Goal: Task Accomplishment & Management: Use online tool/utility

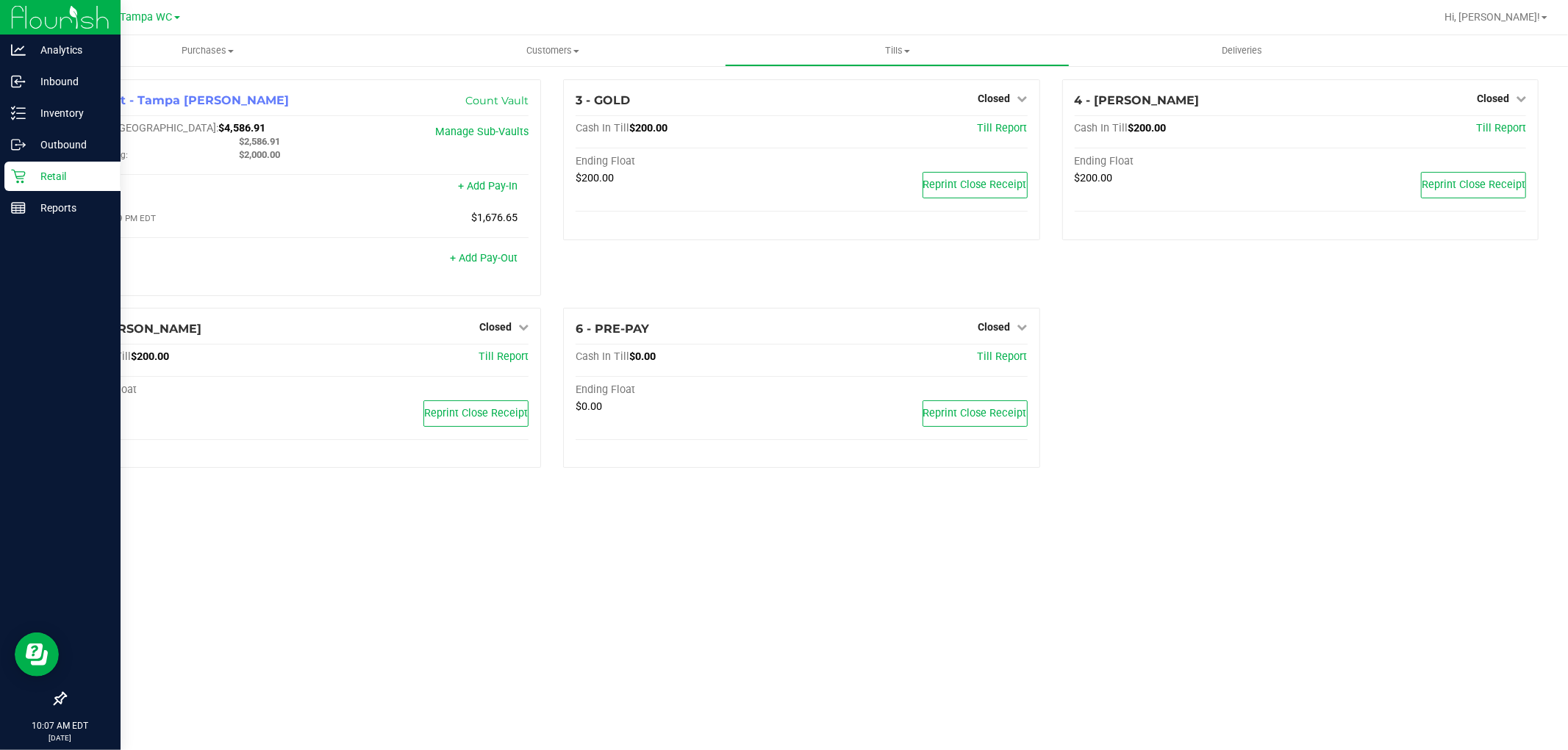
click at [75, 169] on p "Retail" at bounding box center [70, 176] width 88 height 17
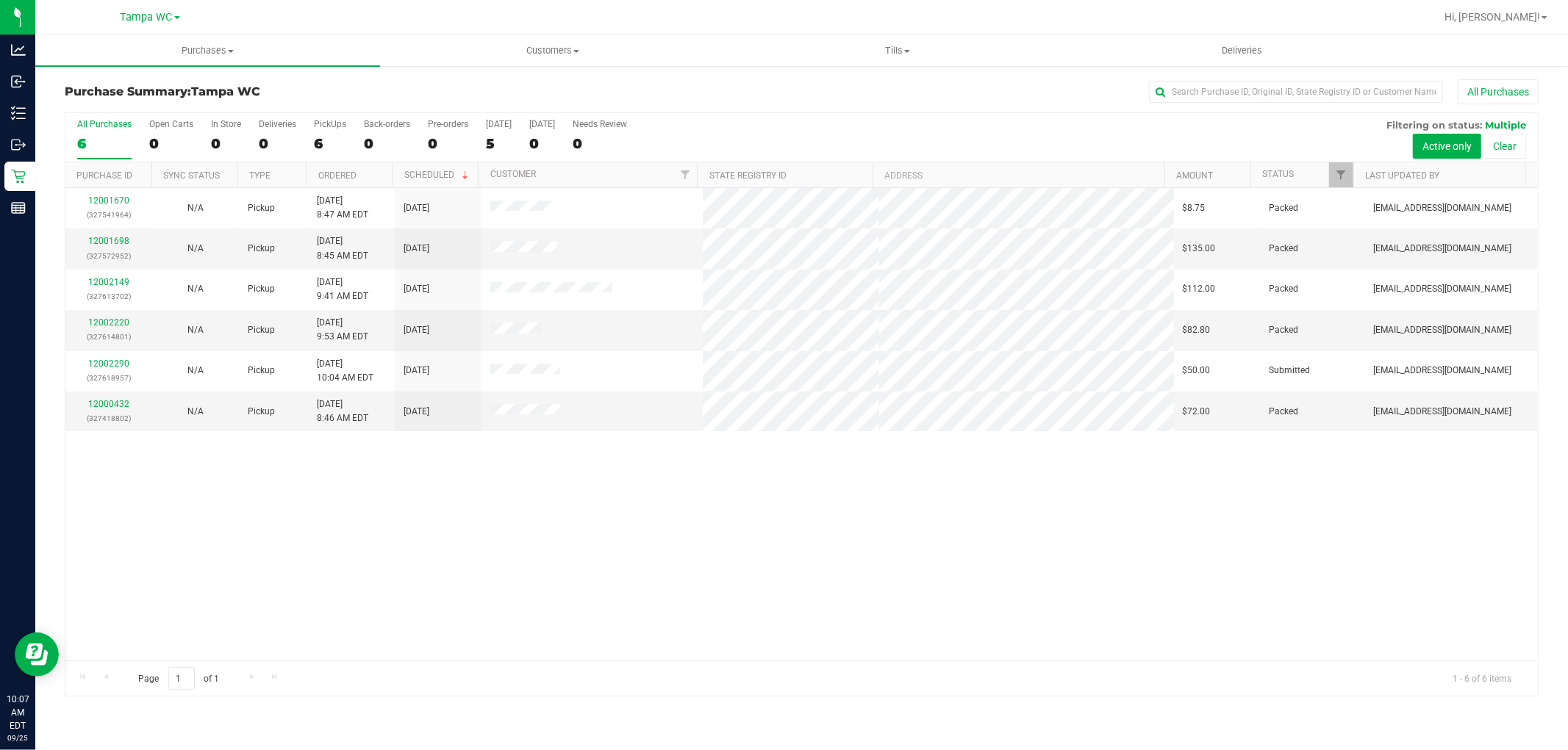
click at [515, 490] on div "12001670 (327541964) N/A Pickup [DATE] 8:47 AM EDT 9/25/2025 $8.75 Packed [EMAI…" at bounding box center [802, 424] width 1472 height 472
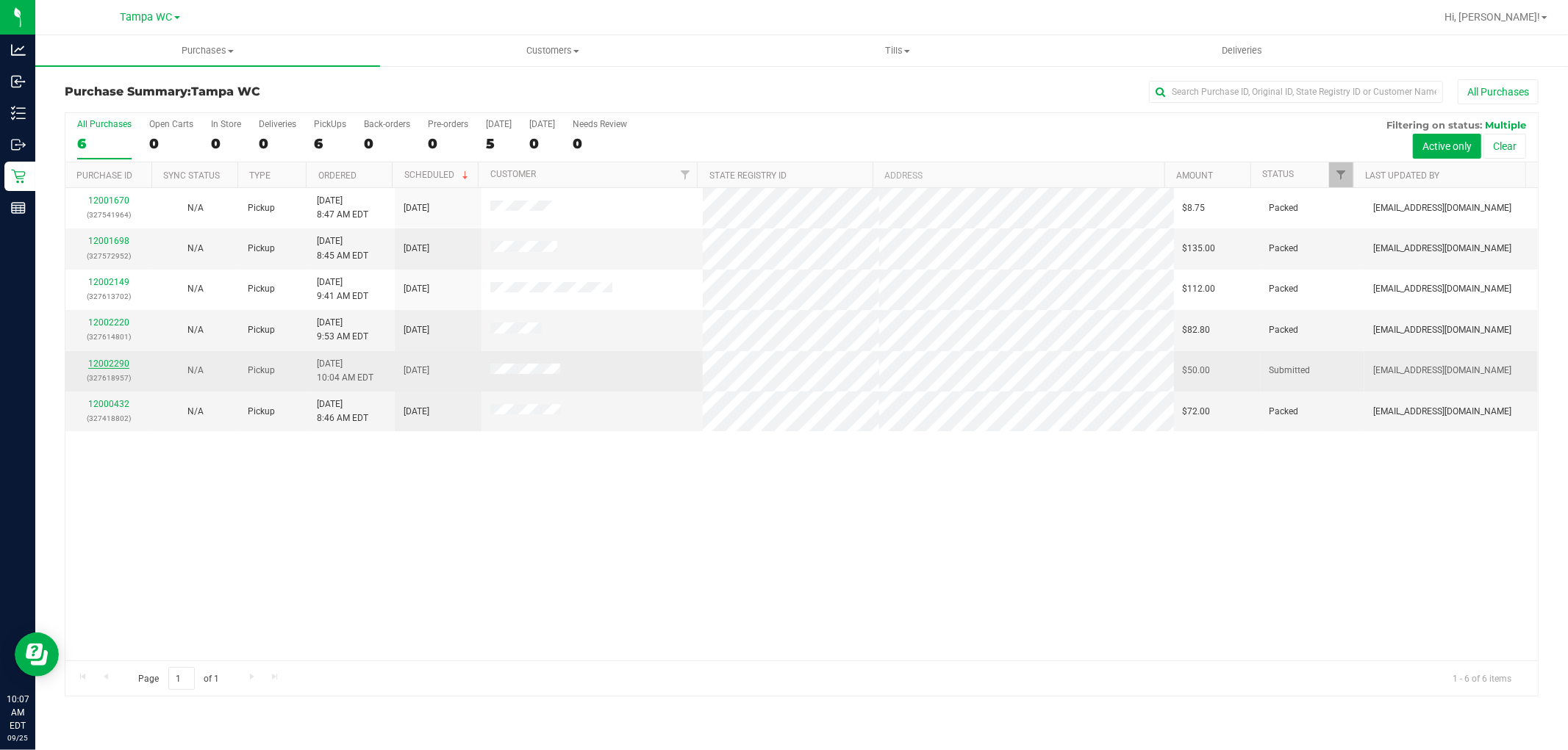
click at [122, 362] on link "12002290" at bounding box center [109, 363] width 41 height 10
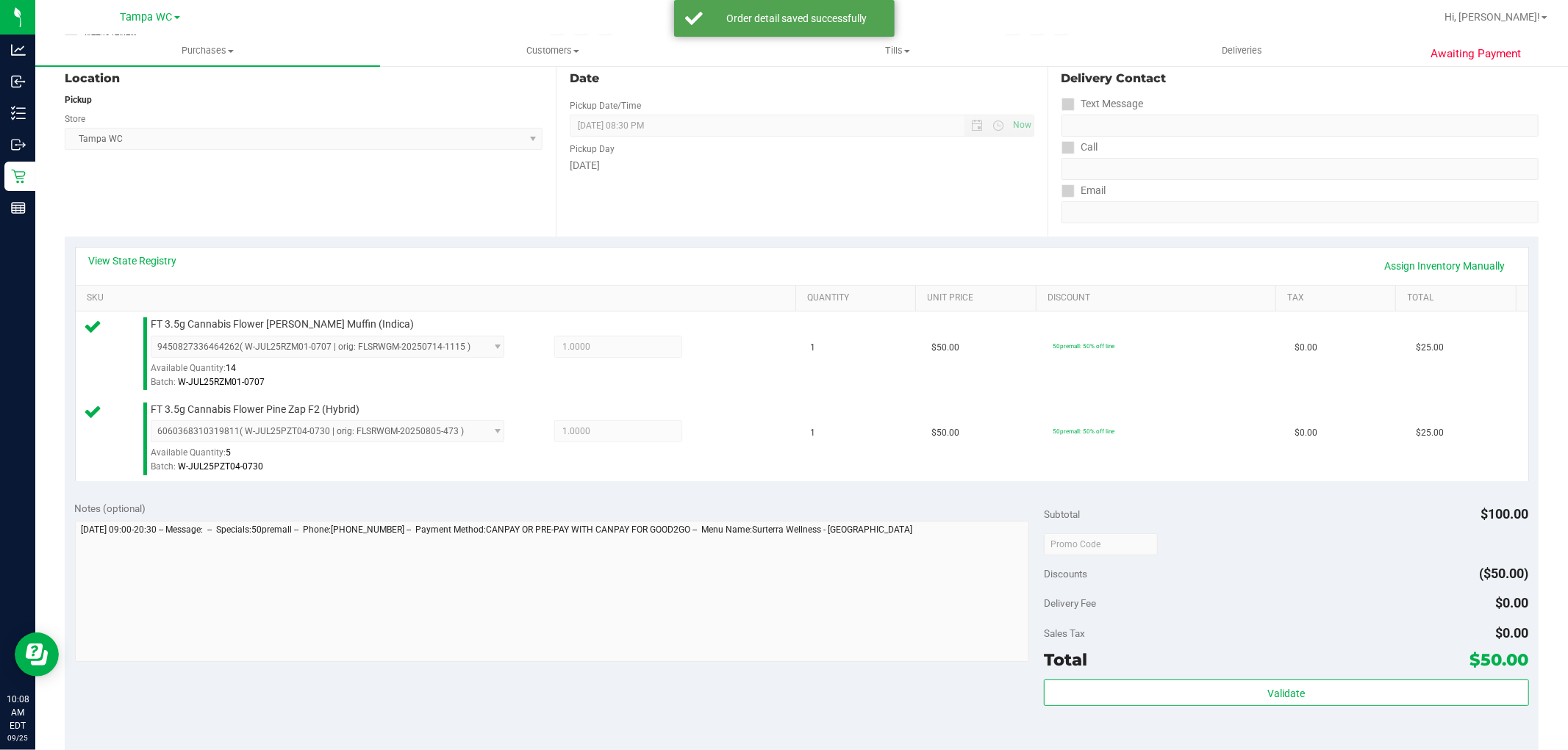
scroll to position [407, 0]
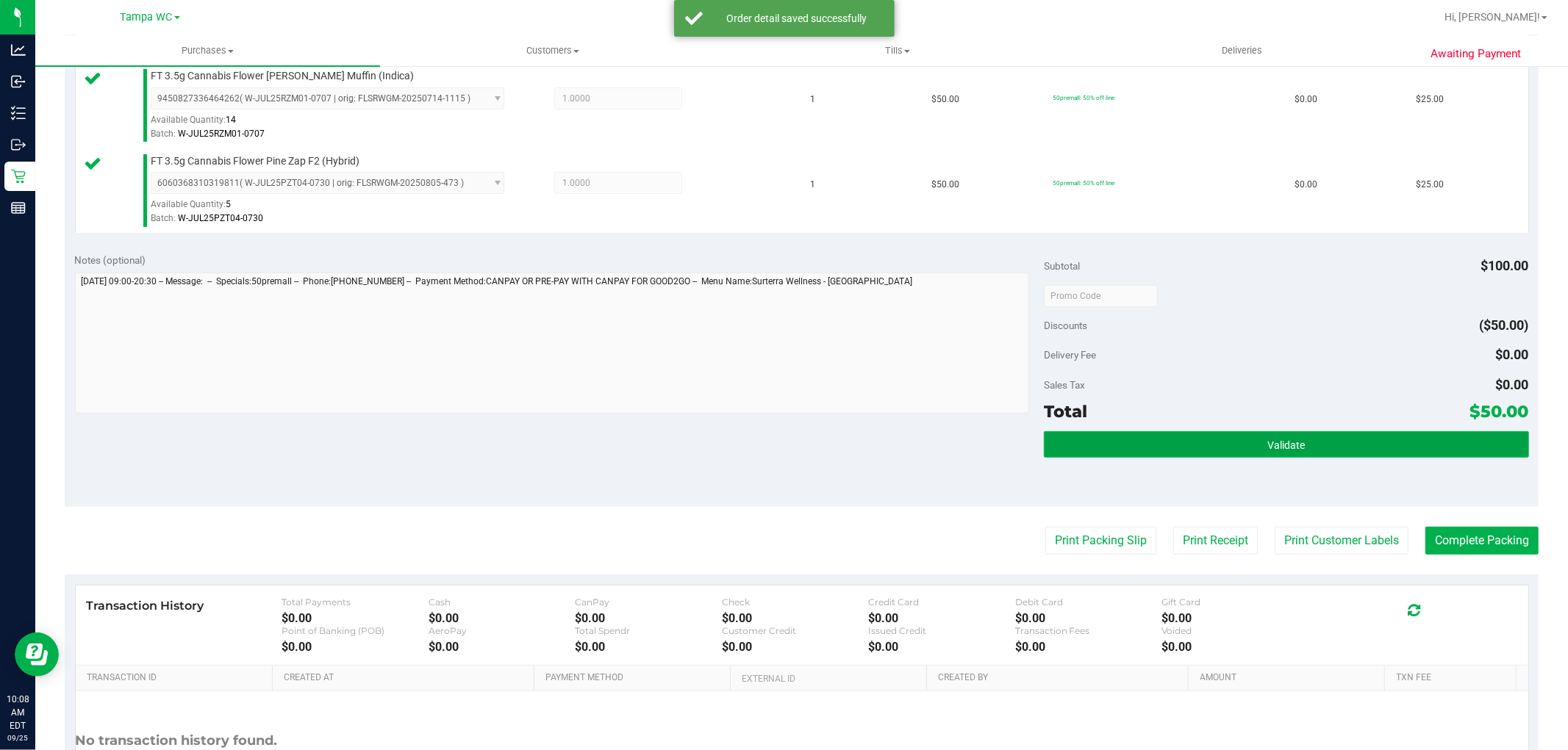
click at [1269, 439] on span "Validate" at bounding box center [1285, 444] width 37 height 12
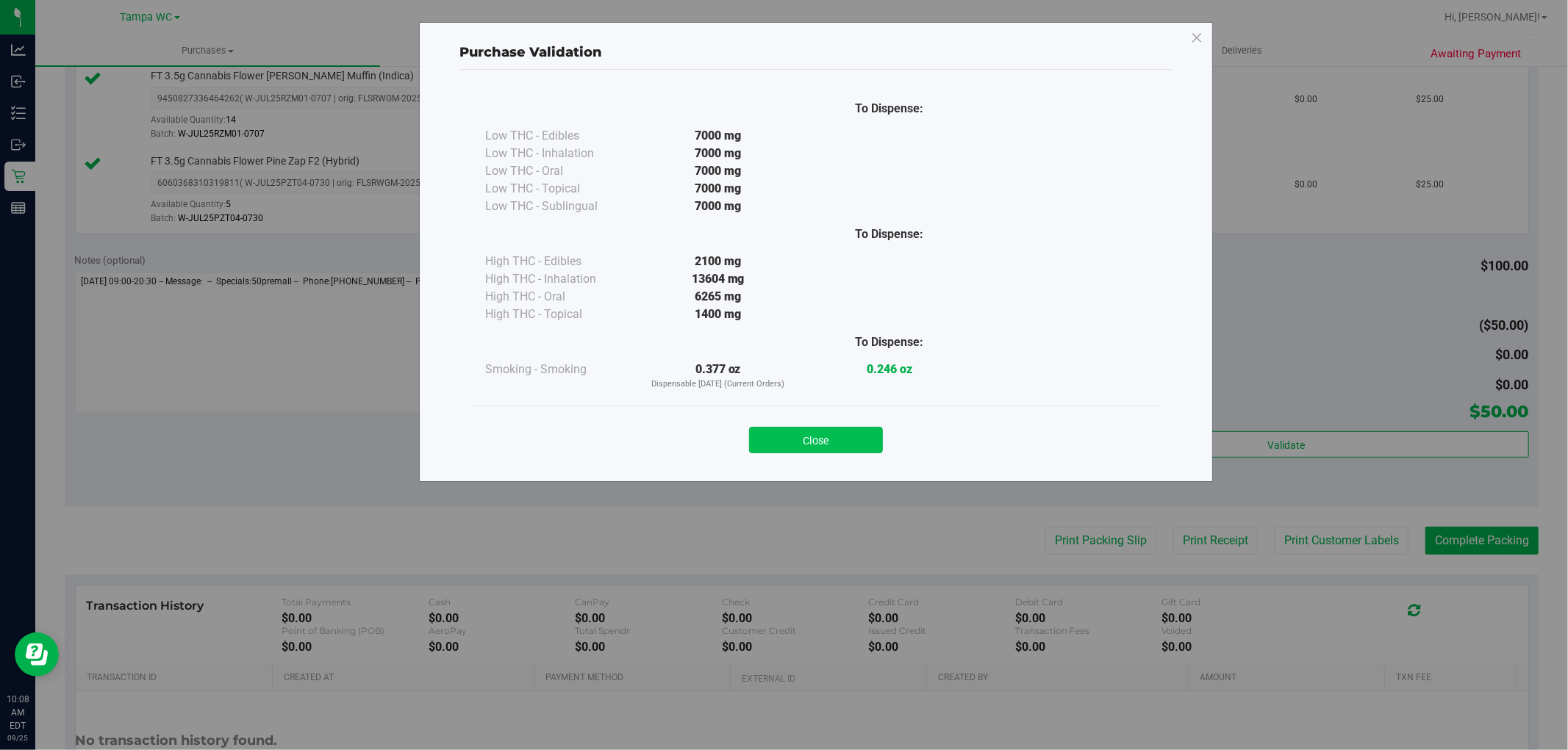
click at [862, 444] on button "Close" at bounding box center [815, 440] width 133 height 26
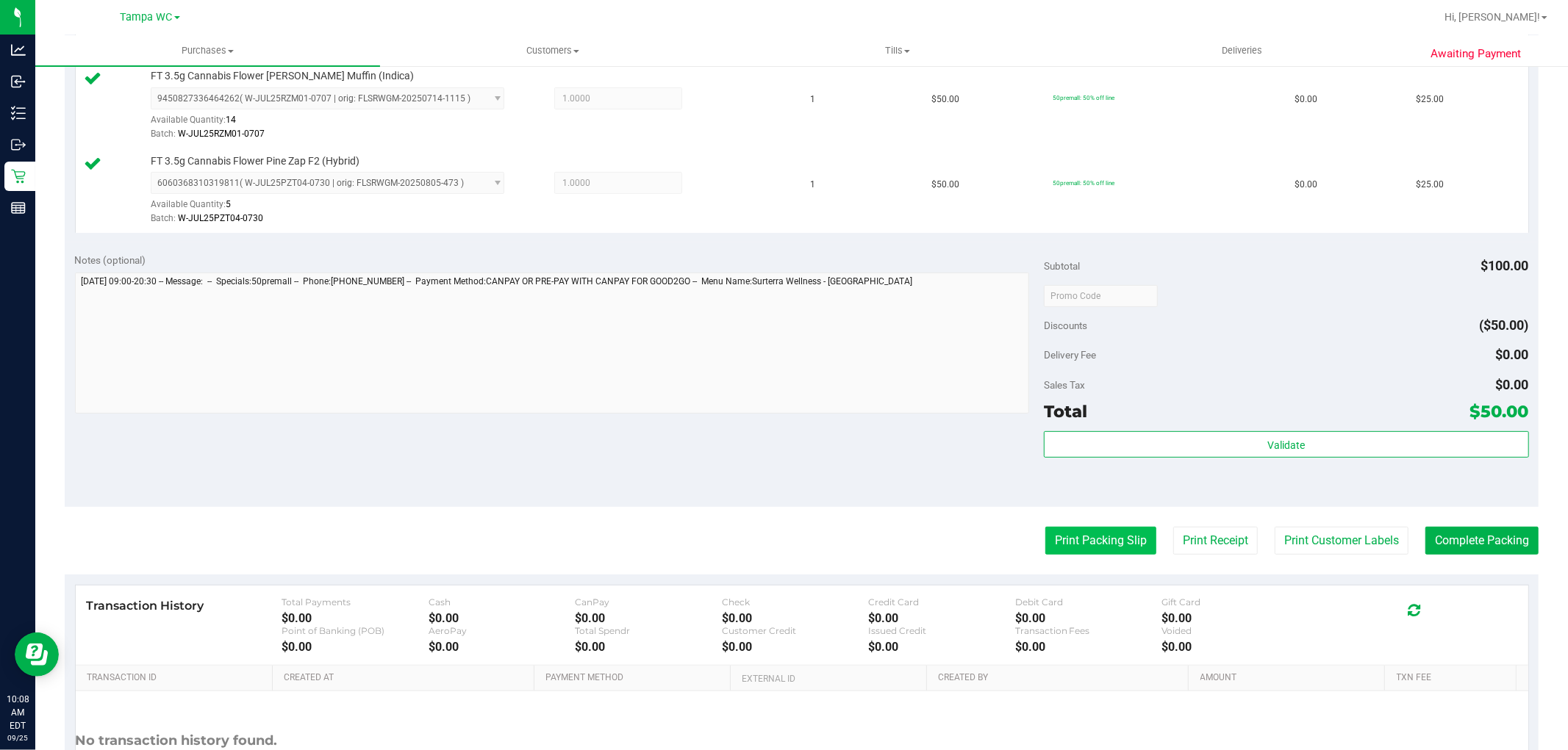
click at [1128, 544] on button "Print Packing Slip" at bounding box center [1100, 540] width 111 height 28
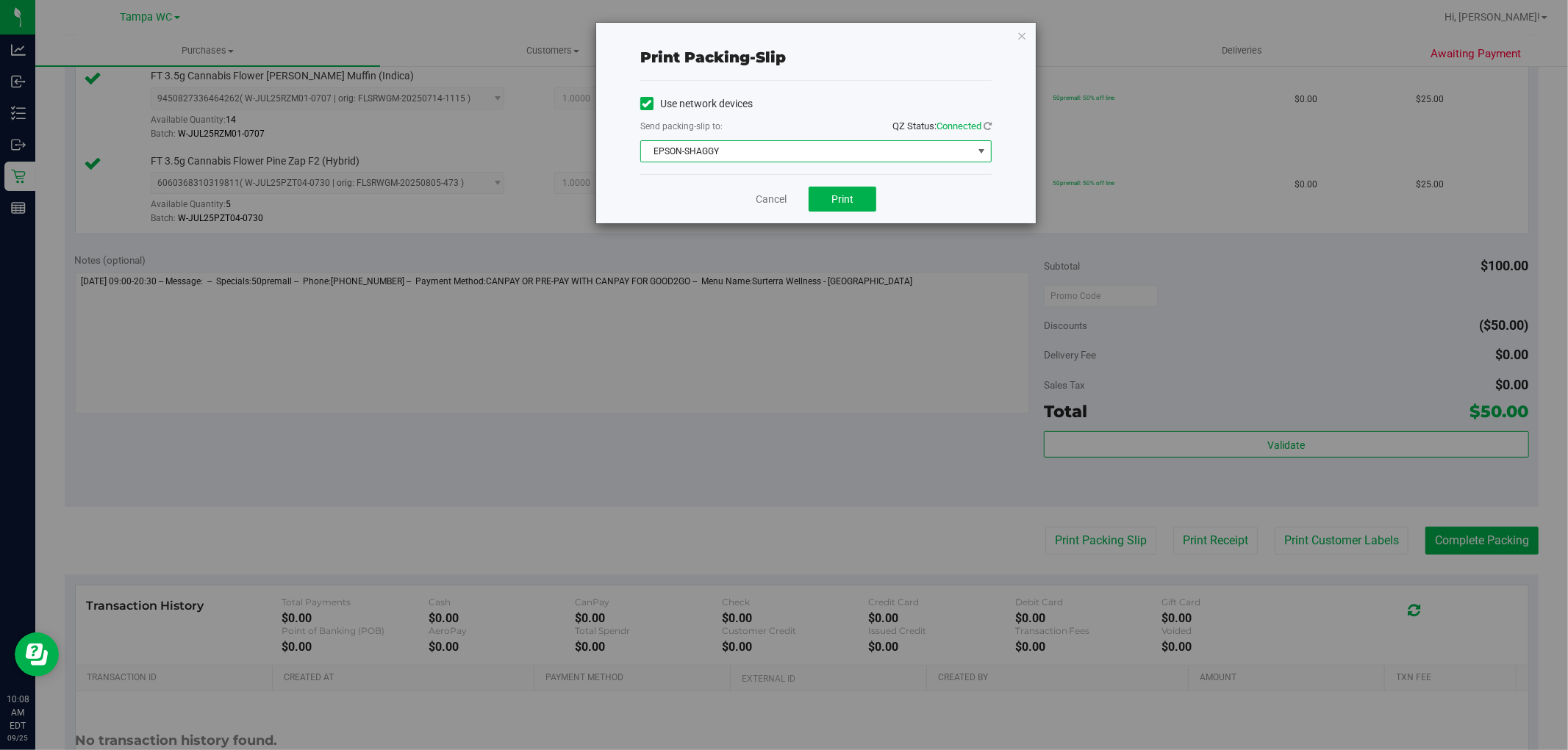
click at [830, 145] on span "EPSON-SHAGGY" at bounding box center [807, 152] width 332 height 21
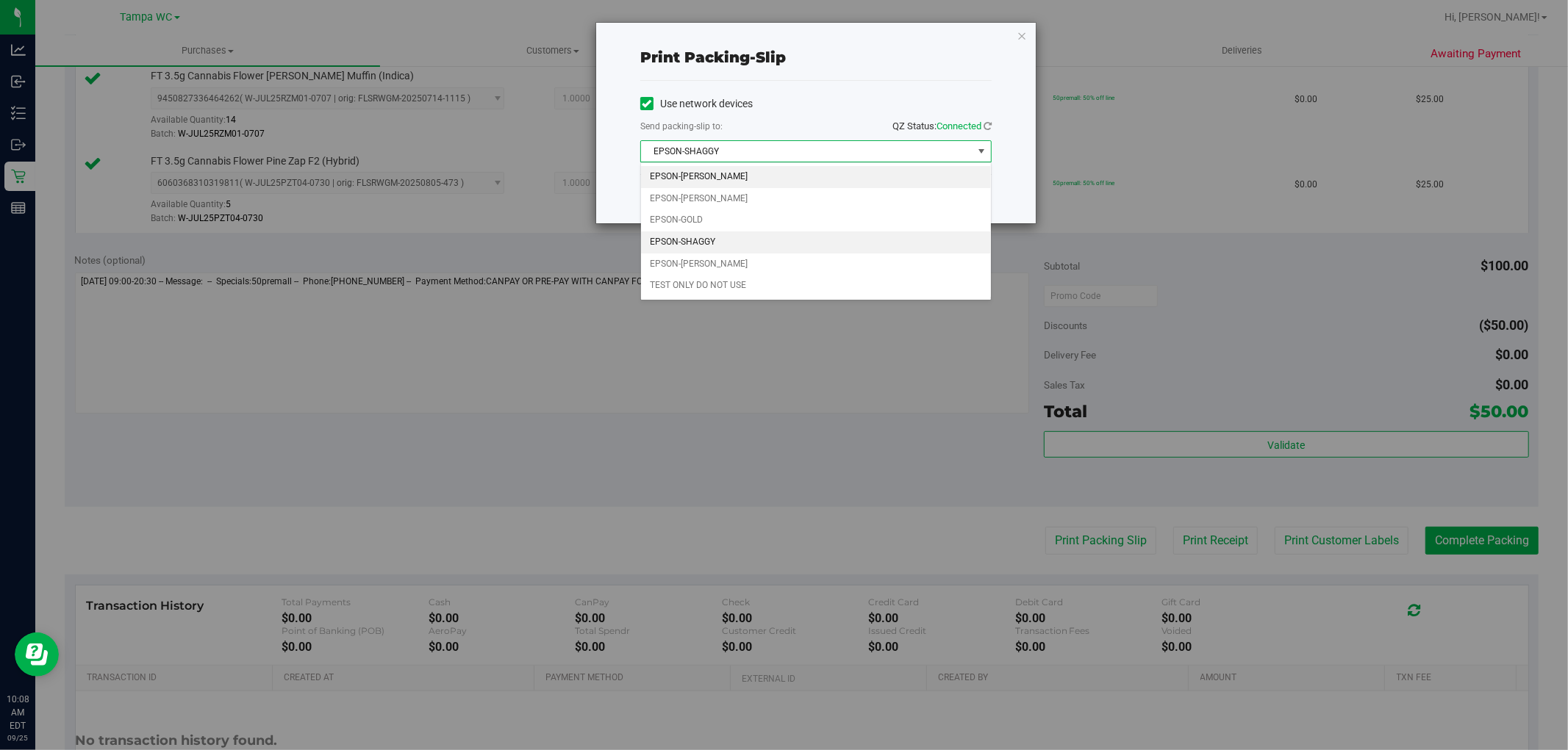
click at [731, 166] on li "EPSON-[PERSON_NAME]" at bounding box center [815, 177] width 350 height 22
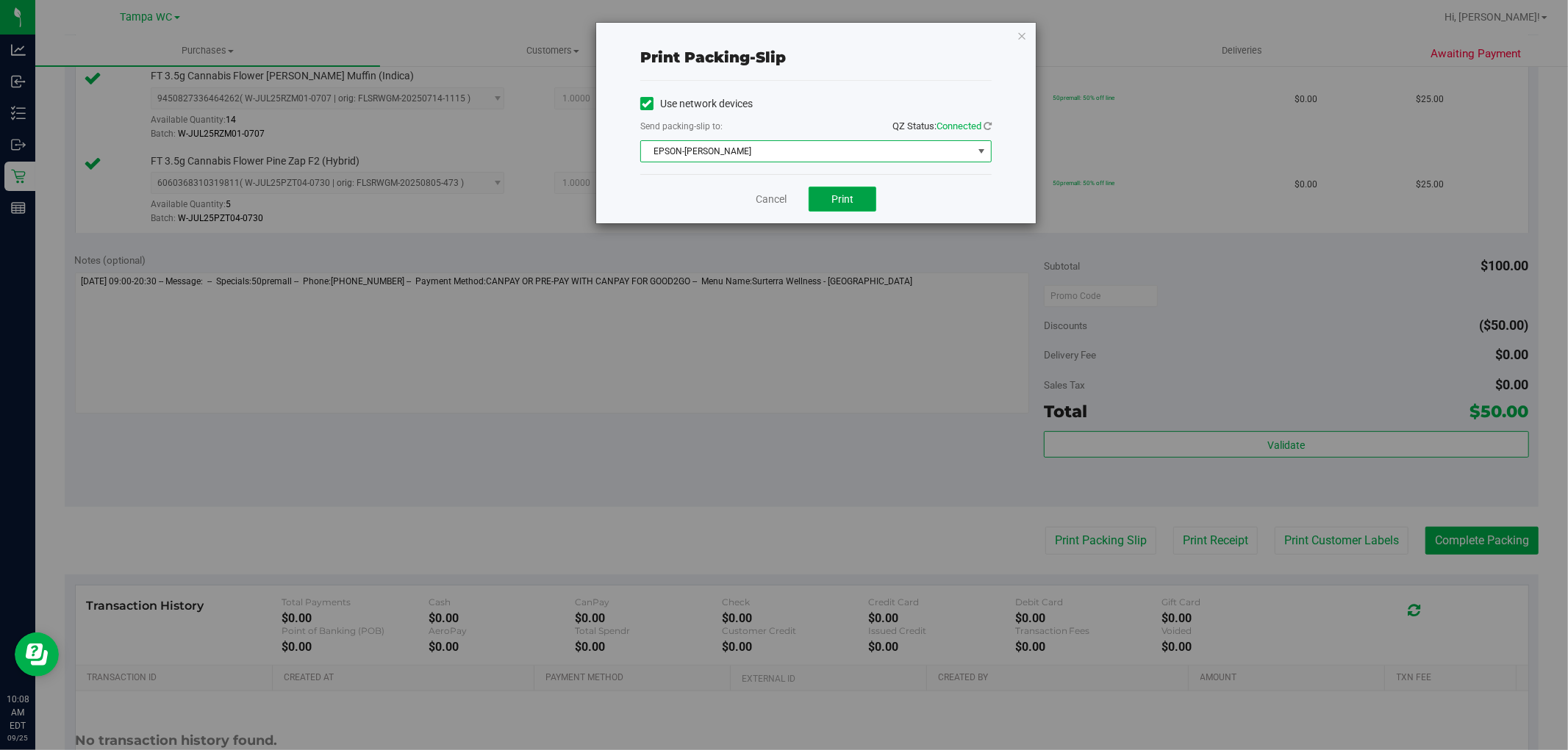
click at [868, 201] on button "Print" at bounding box center [843, 199] width 68 height 25
click at [758, 200] on div "Cancel Print" at bounding box center [815, 199] width 352 height 49
click at [763, 199] on link "Cancel" at bounding box center [771, 200] width 31 height 16
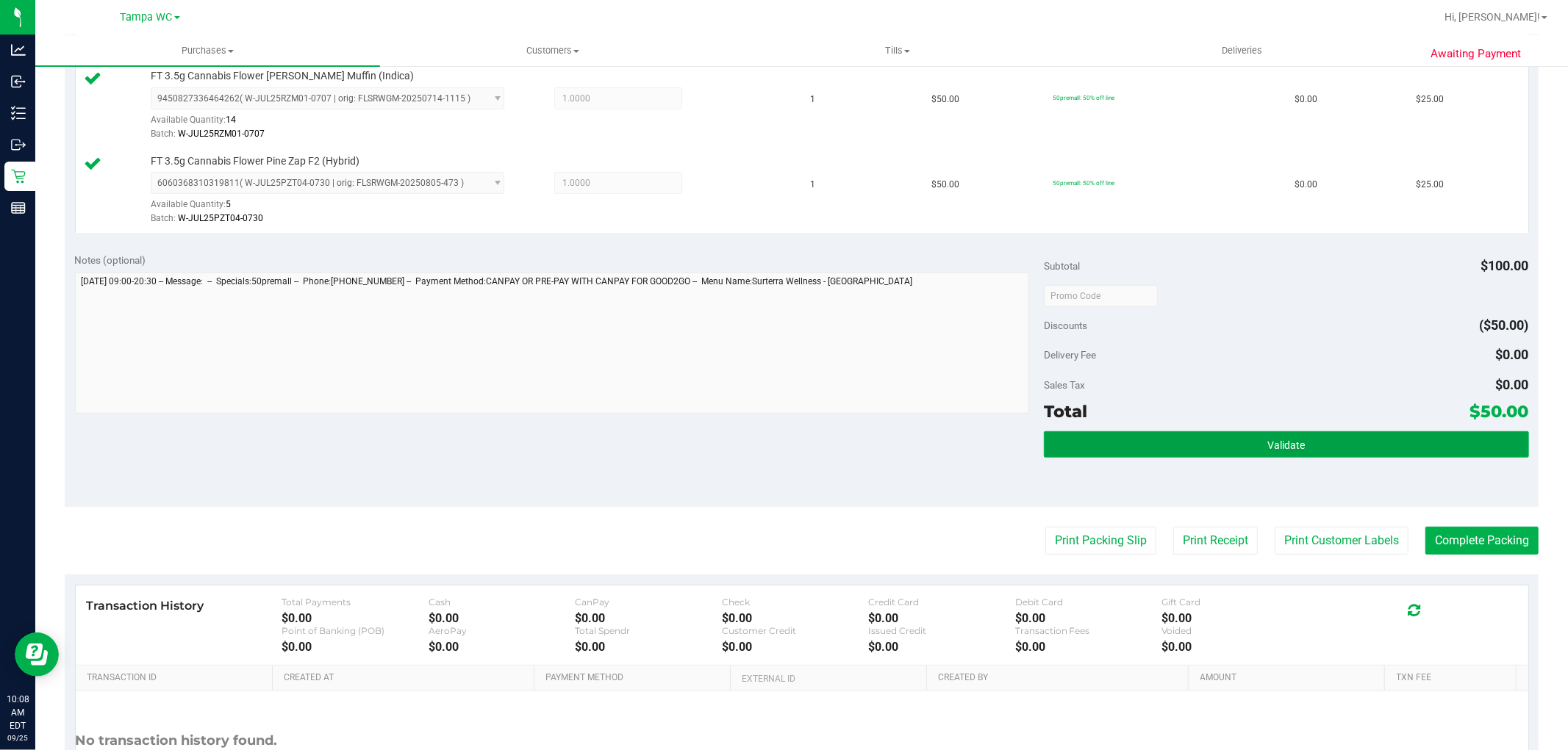
click at [1207, 435] on button "Validate" at bounding box center [1285, 444] width 484 height 26
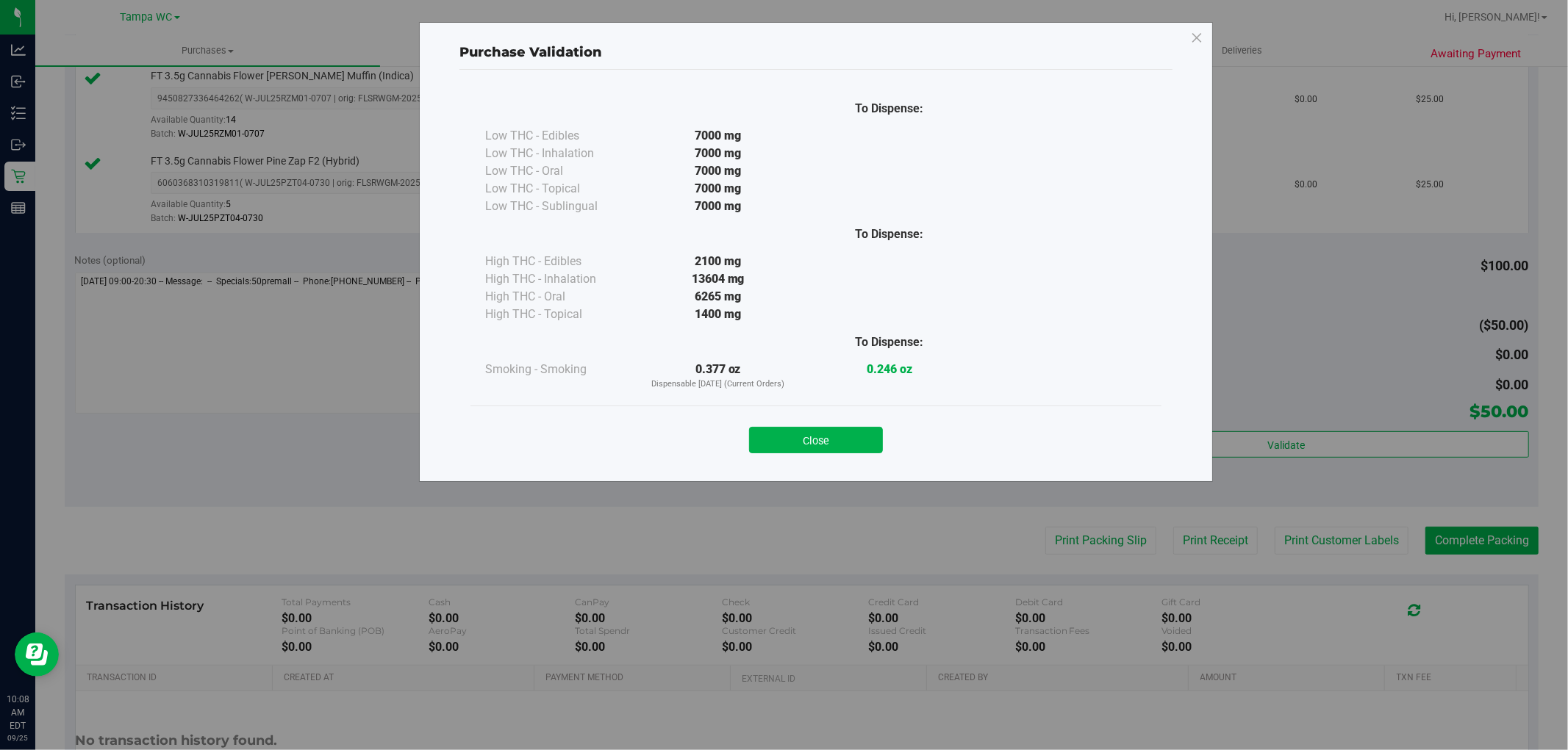
click at [848, 437] on button "Close" at bounding box center [815, 440] width 133 height 26
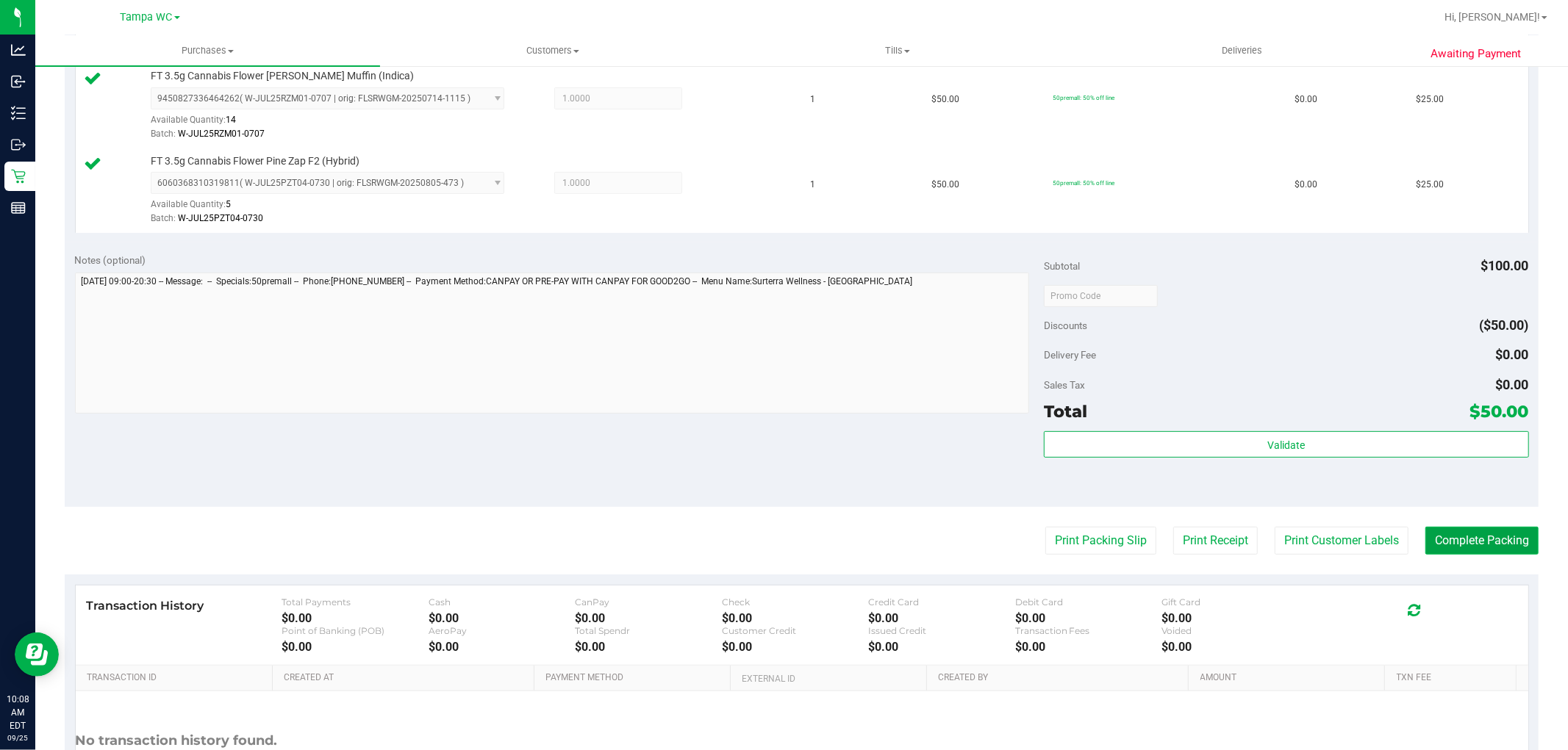
click at [1498, 546] on button "Complete Packing" at bounding box center [1481, 540] width 113 height 28
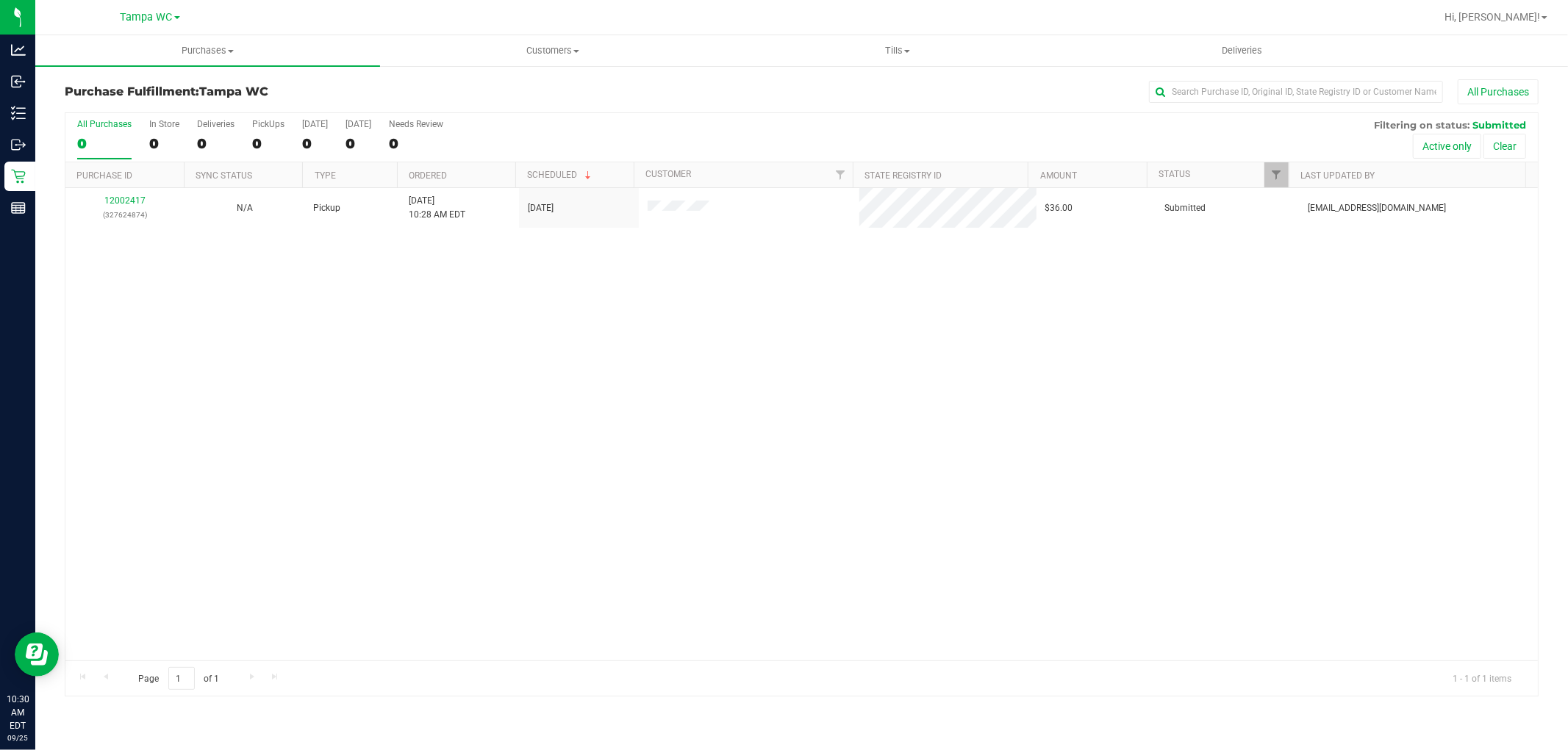
click at [626, 361] on div "12002417 (327624874) N/A Pickup [DATE] 10:28 AM EDT 9/25/2025 $36.00 Submitted …" at bounding box center [802, 424] width 1472 height 472
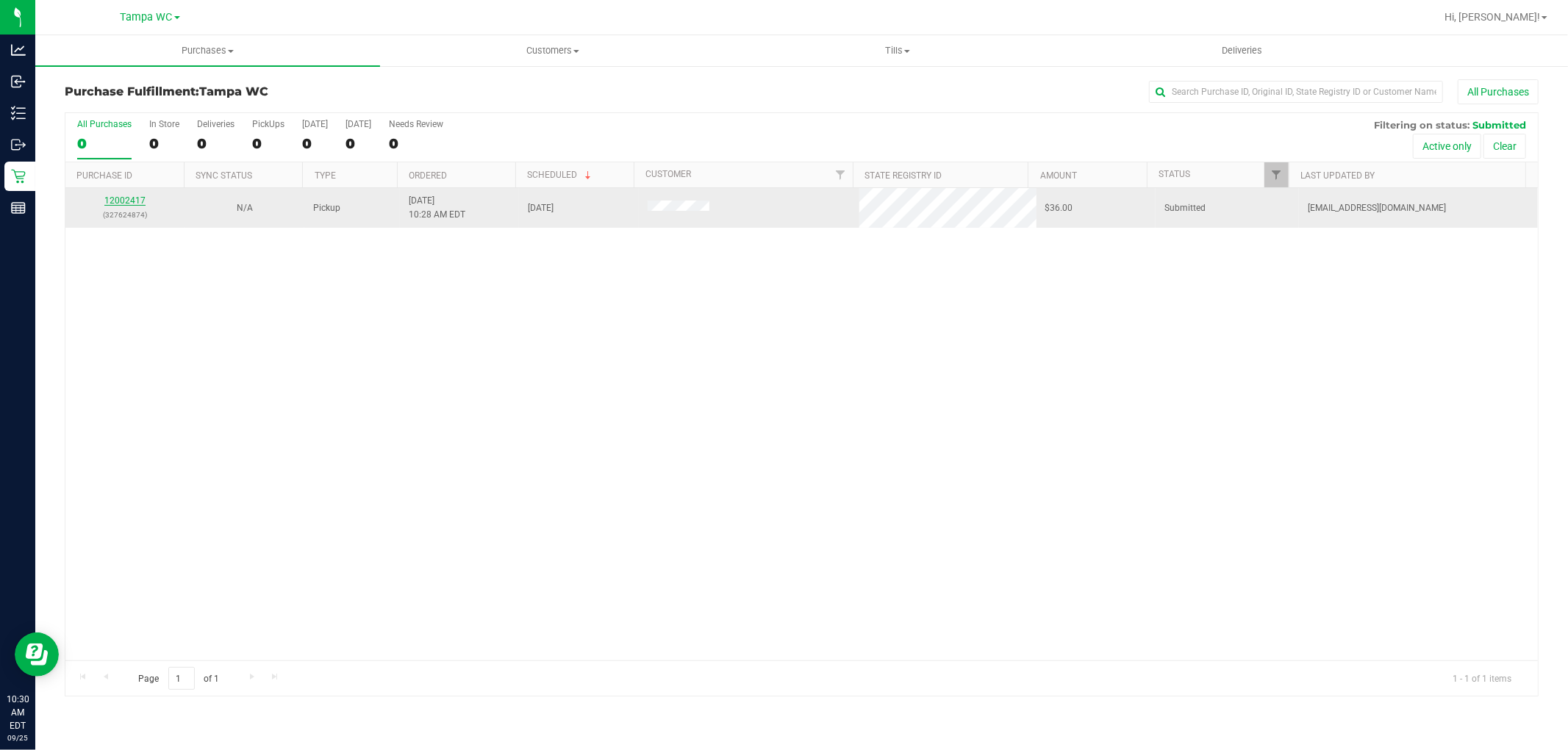
click at [135, 204] on link "12002417" at bounding box center [125, 201] width 41 height 10
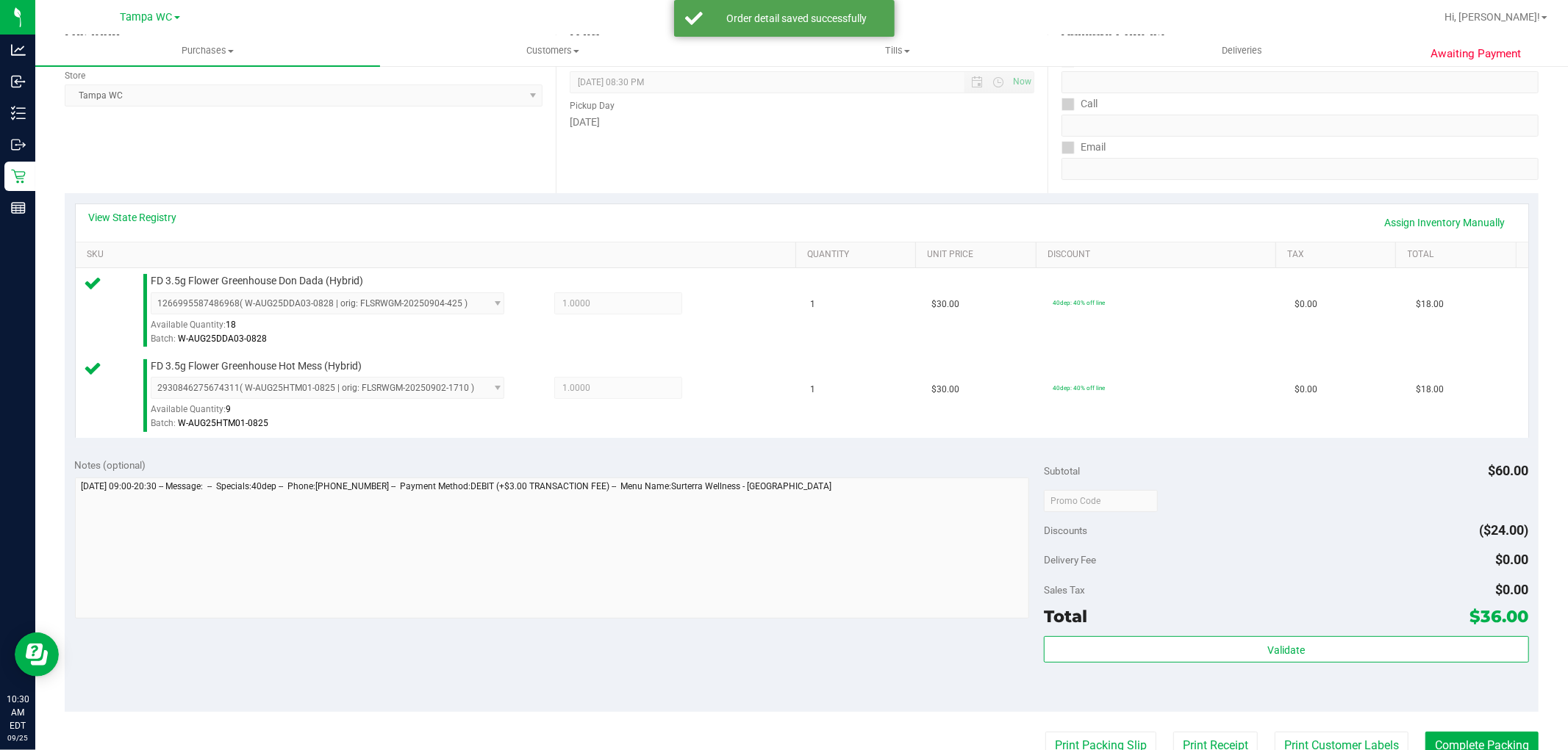
scroll to position [407, 0]
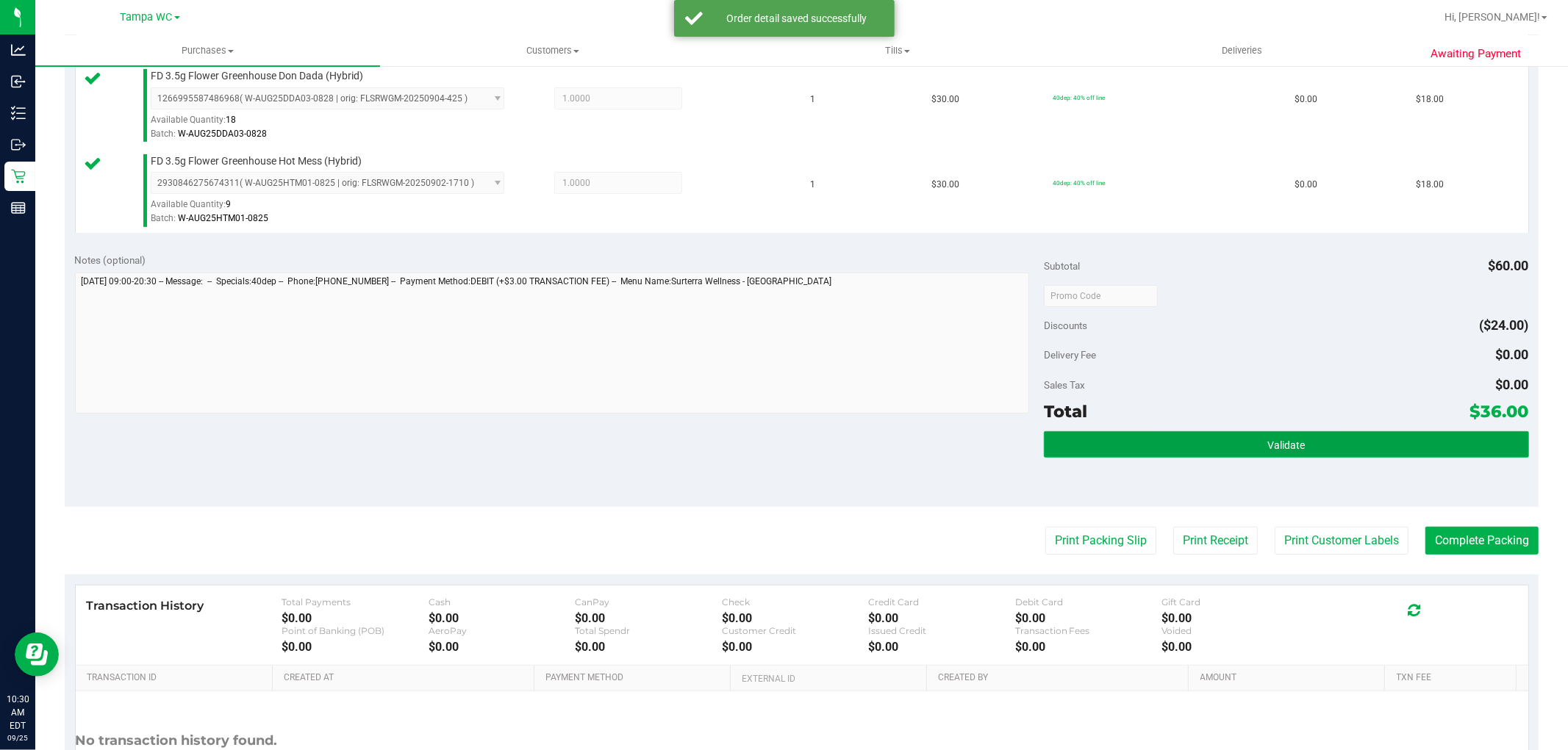
click at [1323, 449] on button "Validate" at bounding box center [1285, 444] width 484 height 26
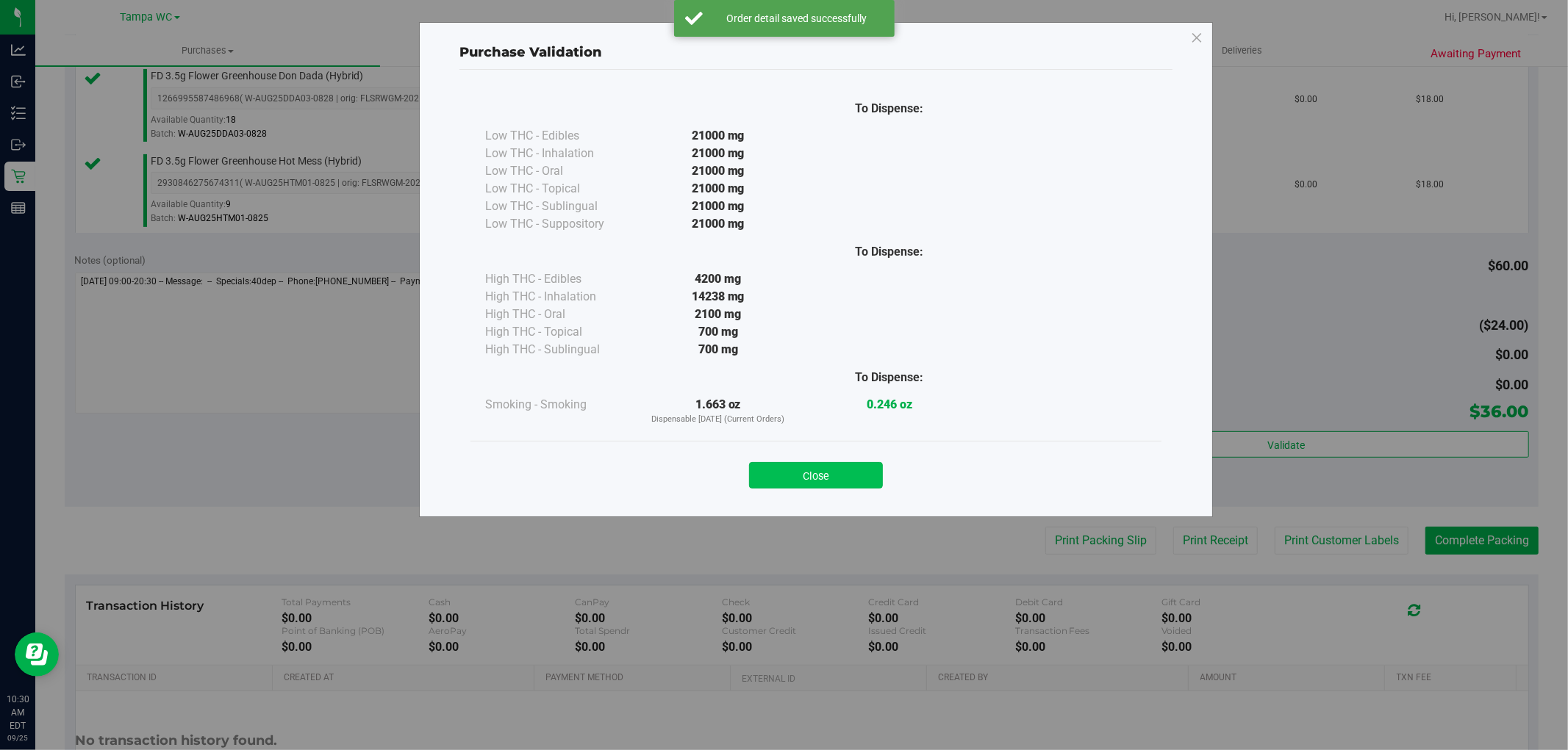
click at [784, 466] on button "Close" at bounding box center [815, 474] width 133 height 26
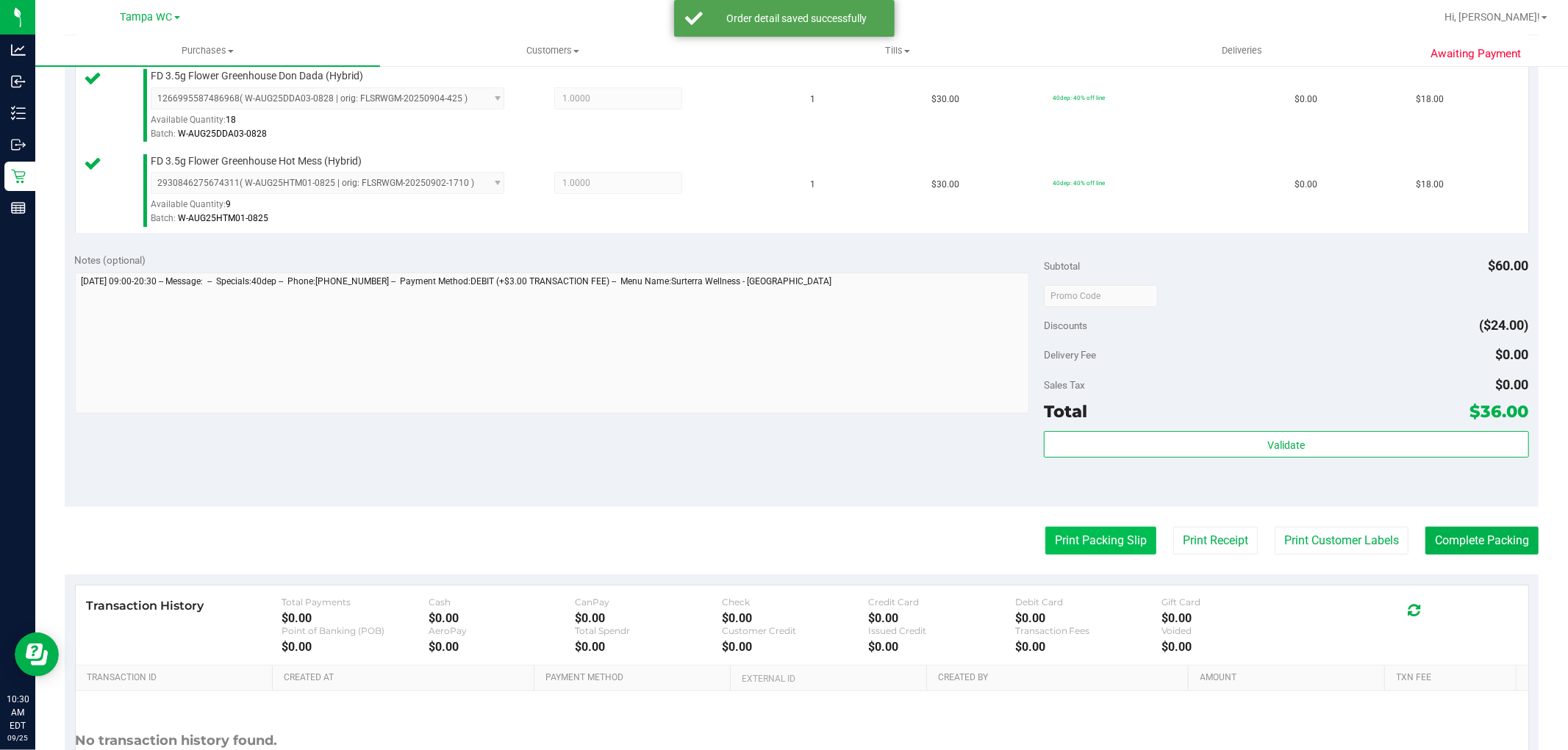
click at [1126, 536] on button "Print Packing Slip" at bounding box center [1100, 540] width 111 height 28
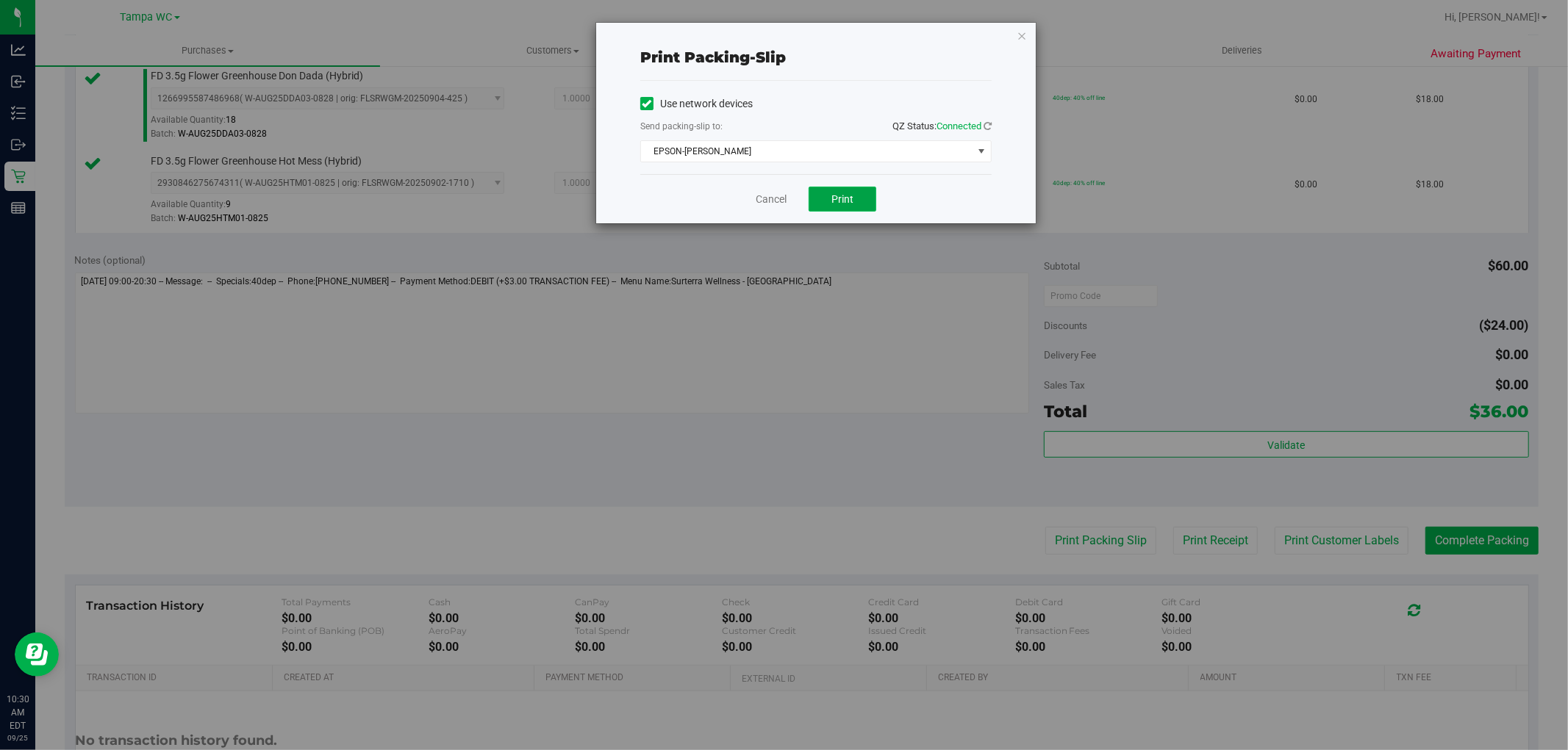
click at [848, 196] on span "Print" at bounding box center [842, 199] width 22 height 12
click at [768, 202] on link "Cancel" at bounding box center [771, 200] width 31 height 16
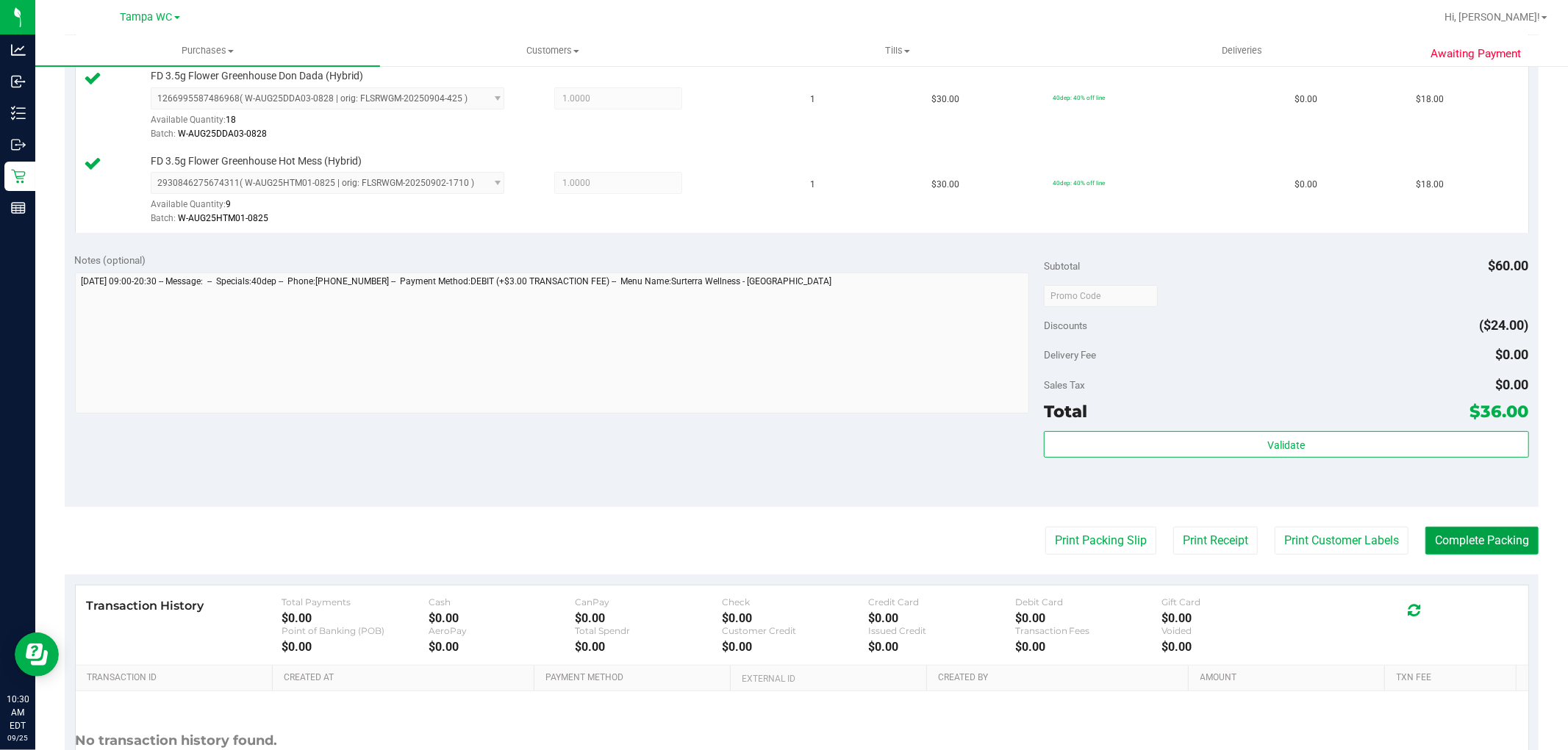
click at [1475, 540] on button "Complete Packing" at bounding box center [1481, 540] width 113 height 28
